Goal: Task Accomplishment & Management: Use online tool/utility

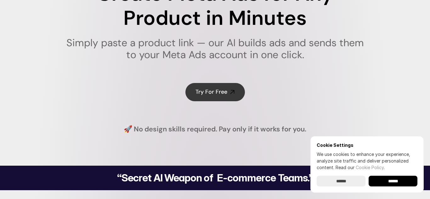
scroll to position [89, 0]
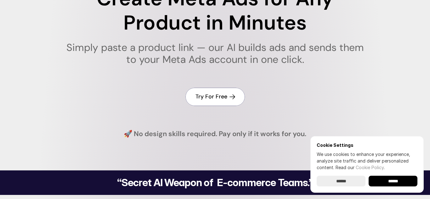
click at [209, 93] on h4 "Try For Free" at bounding box center [212, 97] width 32 height 8
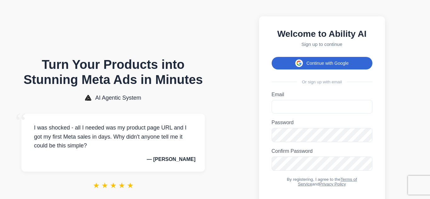
click at [339, 66] on button "Continue with Google" at bounding box center [322, 63] width 101 height 13
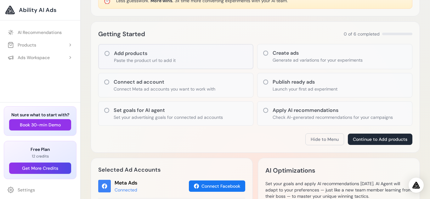
scroll to position [65, 0]
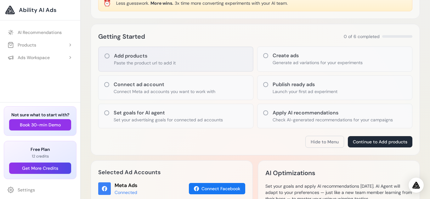
click at [196, 60] on div "Add products Paste the product url to add it" at bounding box center [175, 59] width 155 height 25
click at [372, 144] on button "Continue to Add products" at bounding box center [380, 141] width 65 height 11
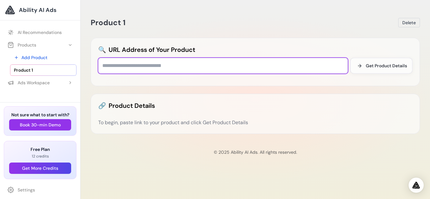
click at [182, 63] on input "text" at bounding box center [223, 66] width 250 height 16
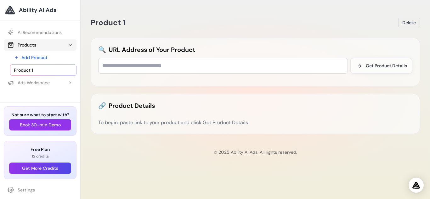
click at [45, 48] on button "Products" at bounding box center [40, 44] width 73 height 11
click at [46, 48] on button "Products" at bounding box center [40, 44] width 73 height 11
click at [40, 85] on div "Ads Workspace" at bounding box center [29, 83] width 42 height 6
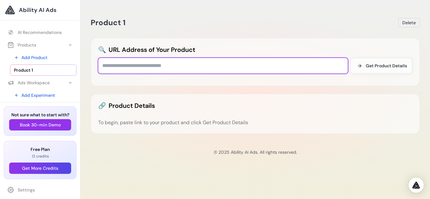
click at [145, 65] on input "text" at bounding box center [223, 66] width 250 height 16
paste input "**********"
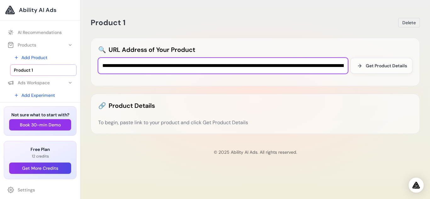
scroll to position [0, 3790]
type input "**********"
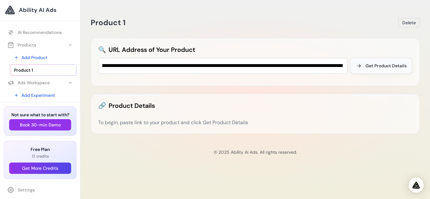
click at [400, 66] on span "Get Product Details" at bounding box center [386, 66] width 41 height 6
click at [26, 36] on link "AI Recommendations" at bounding box center [40, 32] width 73 height 11
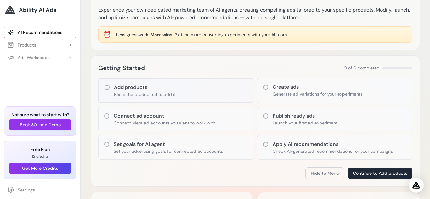
scroll to position [31, 0]
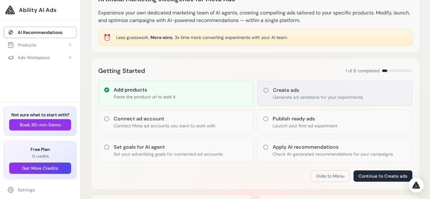
click at [309, 99] on p "Generate ad variations for your experiments" at bounding box center [318, 97] width 90 height 6
click at [314, 91] on h3 "Create ads" at bounding box center [318, 91] width 90 height 8
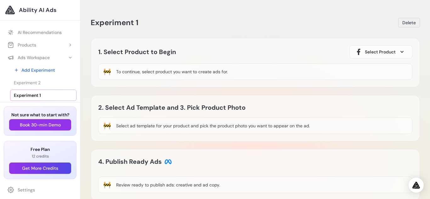
click at [135, 76] on div "🚧 To continue, select product you want to create ads for." at bounding box center [255, 72] width 314 height 16
